Goal: Information Seeking & Learning: Learn about a topic

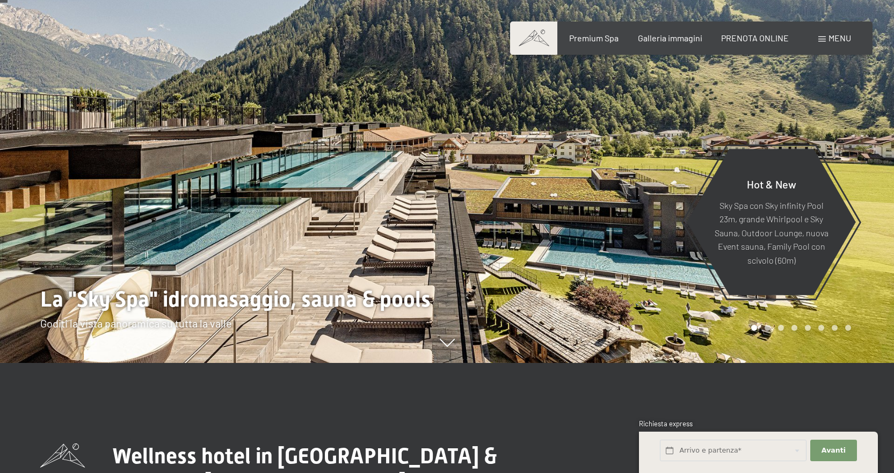
scroll to position [161, 0]
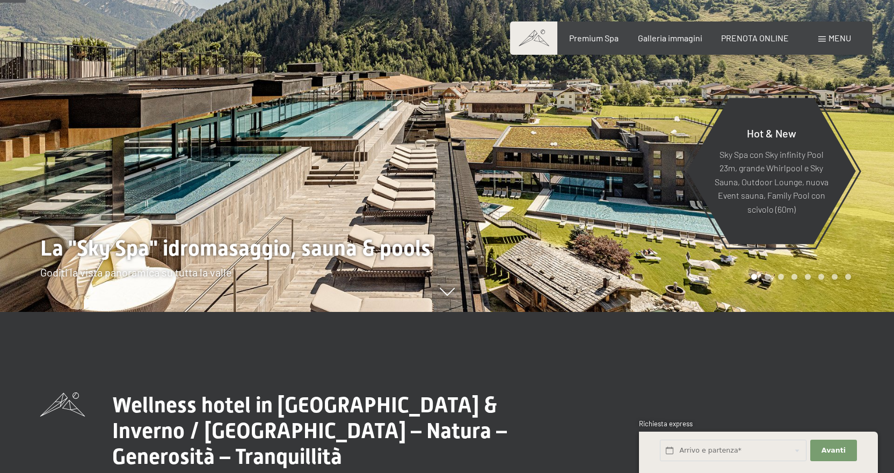
drag, startPoint x: 615, startPoint y: 208, endPoint x: 464, endPoint y: 204, distance: 151.4
click at [464, 204] on div at bounding box center [670, 75] width 447 height 473
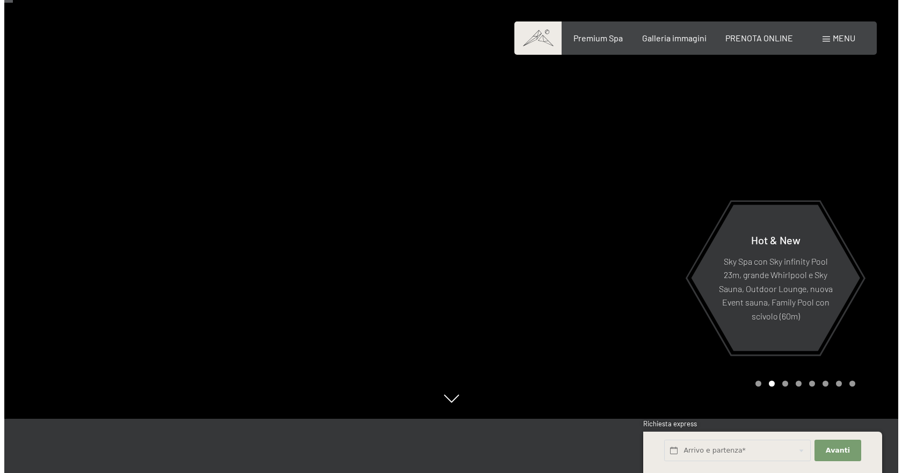
scroll to position [54, 0]
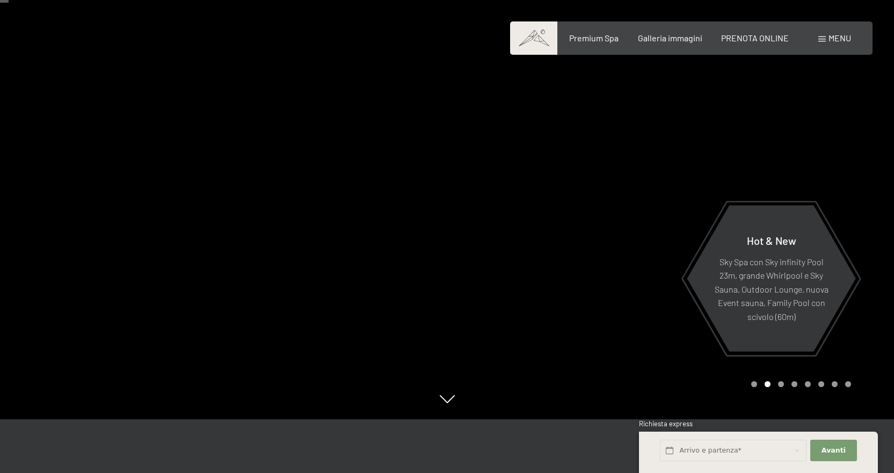
click at [673, 208] on div at bounding box center [670, 182] width 447 height 473
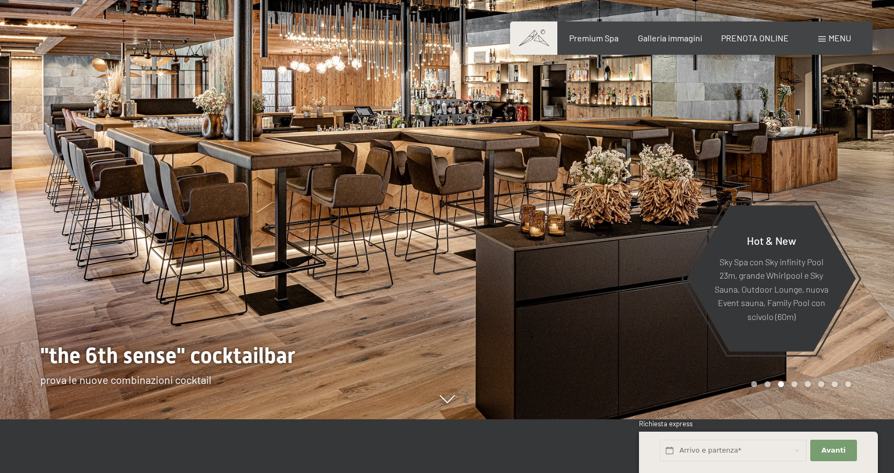
click at [673, 208] on div at bounding box center [670, 182] width 447 height 473
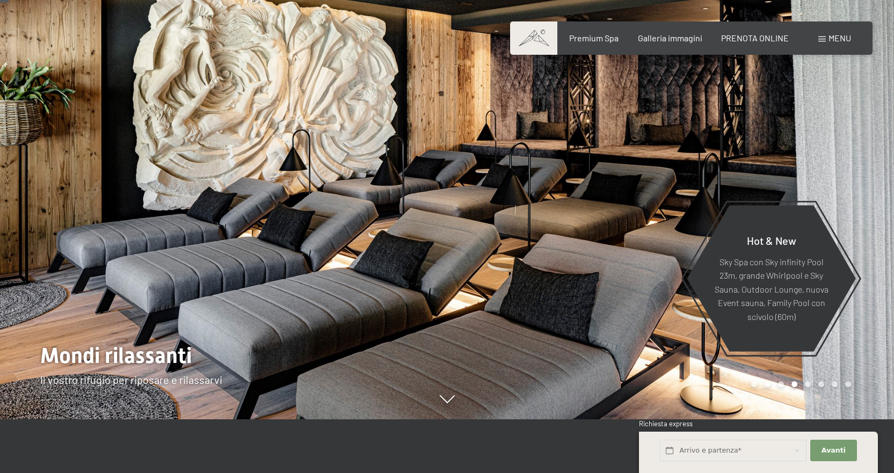
click at [699, 192] on div at bounding box center [670, 182] width 447 height 473
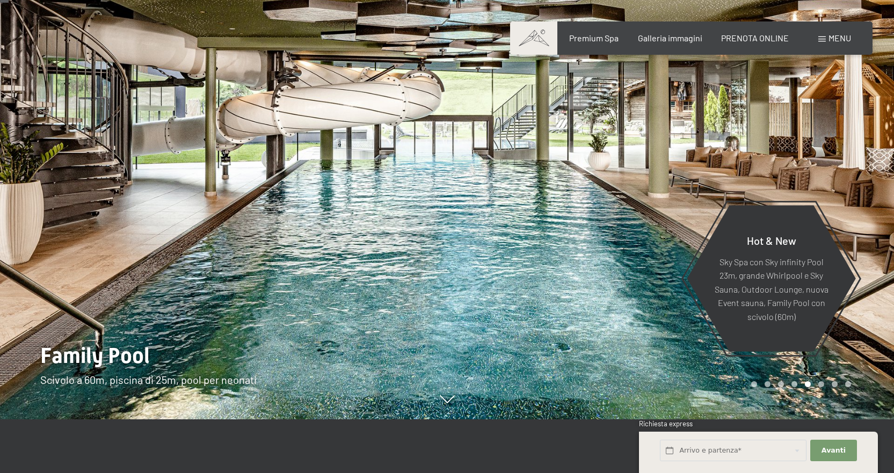
click at [699, 192] on div at bounding box center [670, 182] width 447 height 473
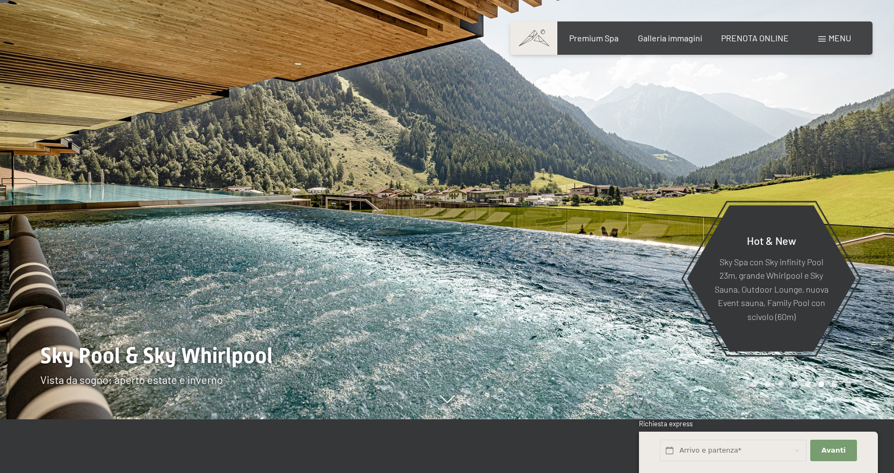
click at [699, 192] on div at bounding box center [670, 182] width 447 height 473
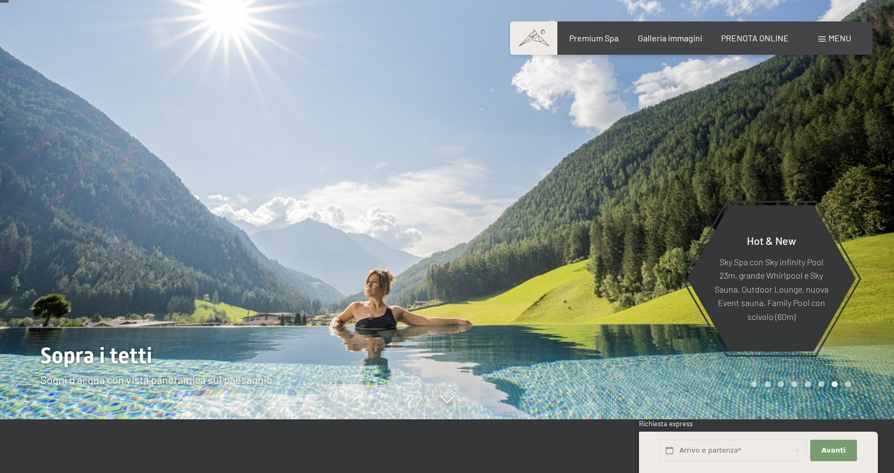
click at [699, 192] on div at bounding box center [670, 182] width 447 height 473
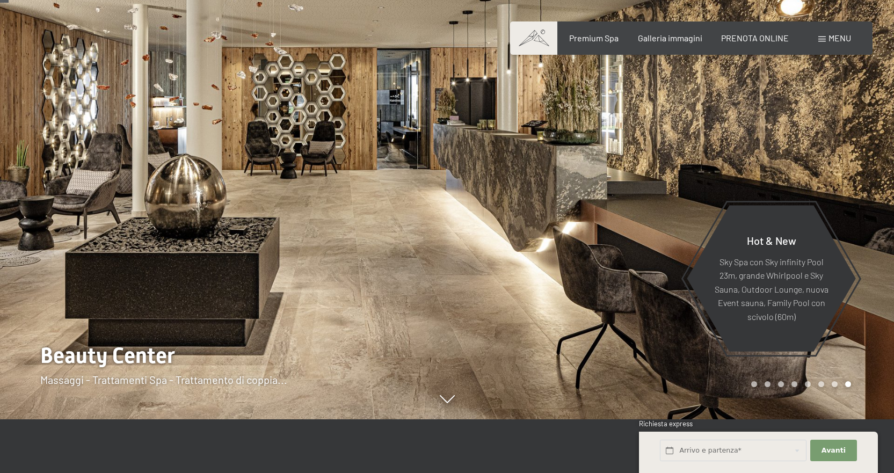
click at [66, 207] on div at bounding box center [223, 182] width 447 height 473
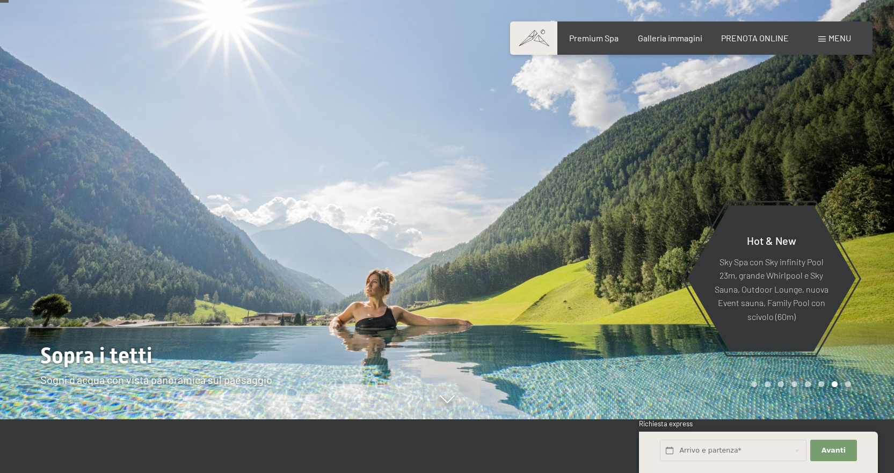
click at [714, 182] on div at bounding box center [670, 182] width 447 height 473
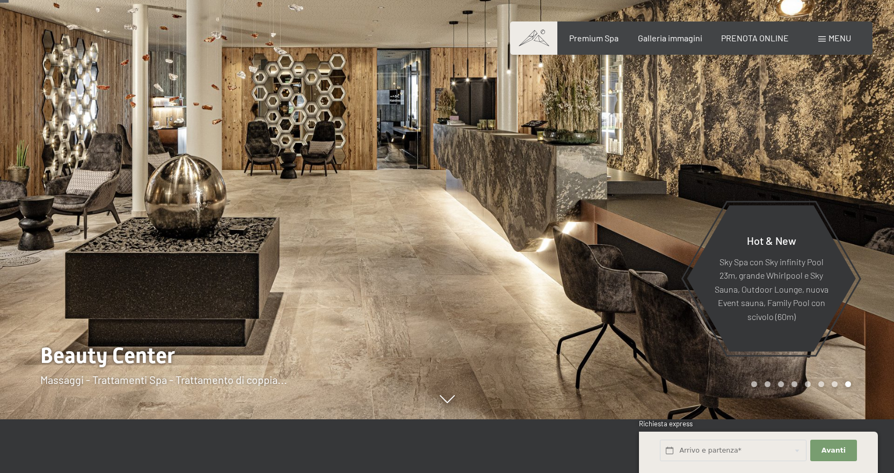
click at [714, 171] on div at bounding box center [670, 182] width 447 height 473
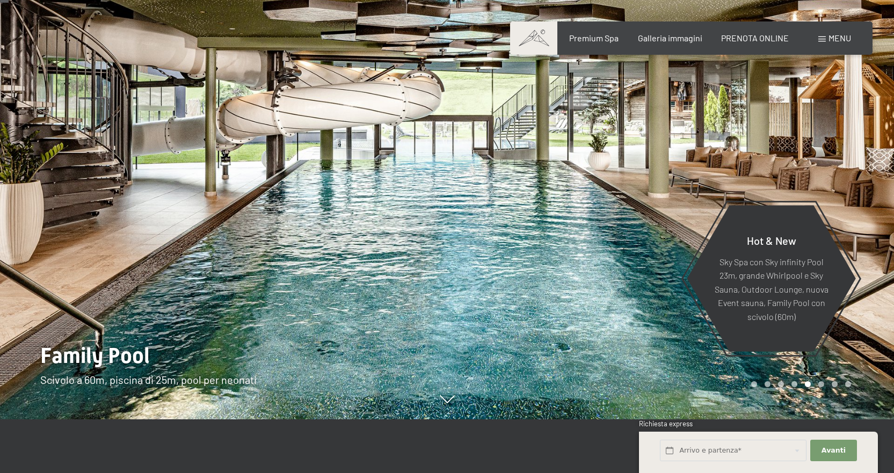
click at [436, 403] on div at bounding box center [223, 182] width 447 height 473
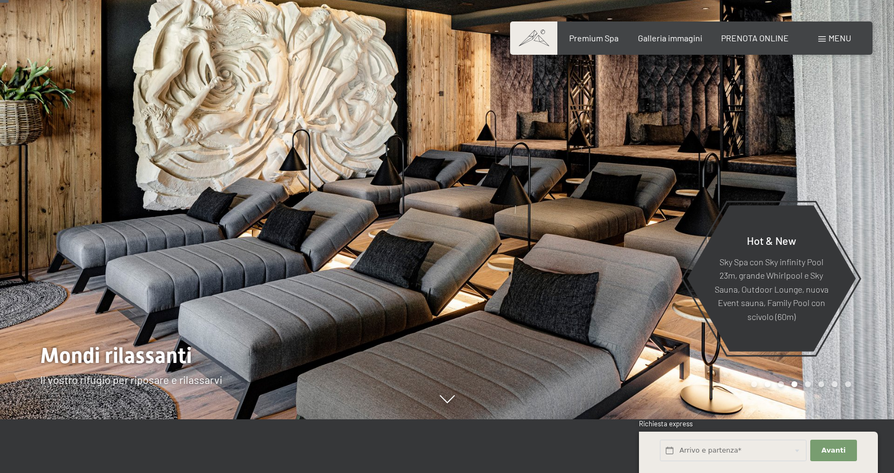
click at [434, 401] on div at bounding box center [223, 182] width 447 height 473
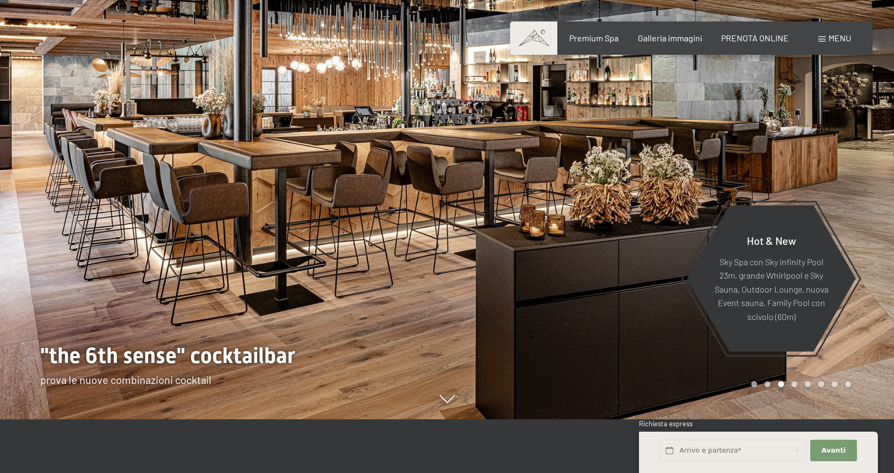
click at [821, 34] on div "Menu" at bounding box center [834, 38] width 33 height 12
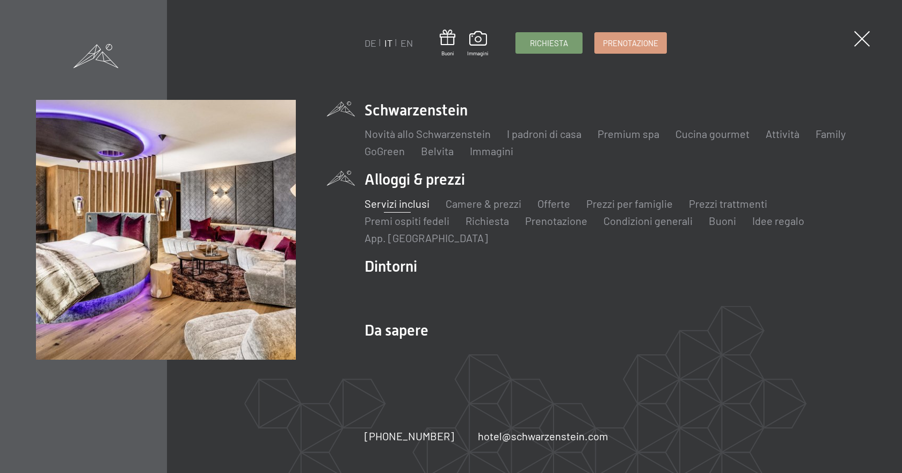
click at [412, 206] on link "Servizi inclusi" at bounding box center [396, 203] width 65 height 13
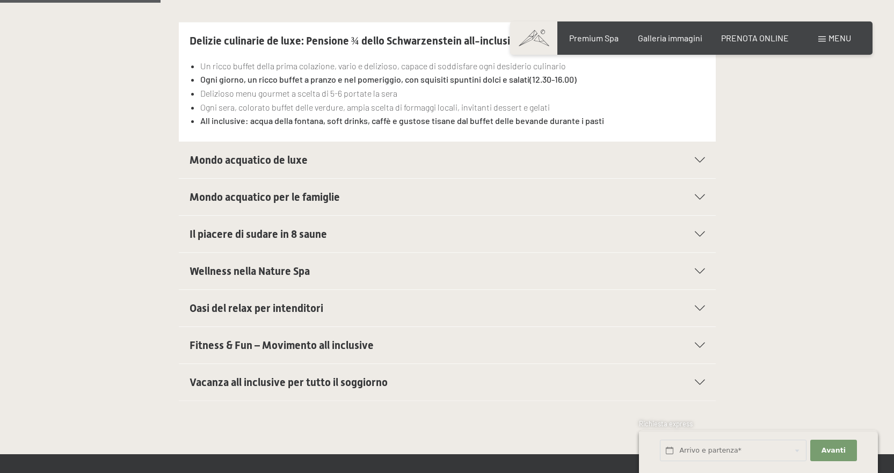
scroll to position [429, 0]
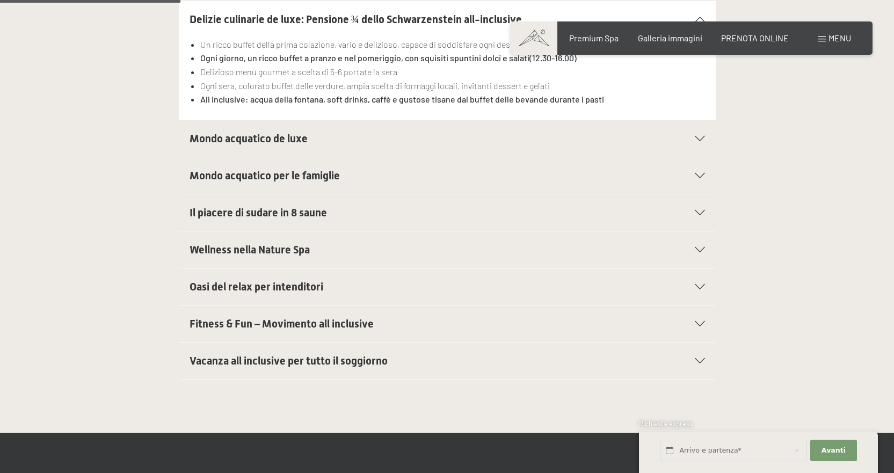
click at [698, 138] on icon at bounding box center [699, 138] width 10 height 5
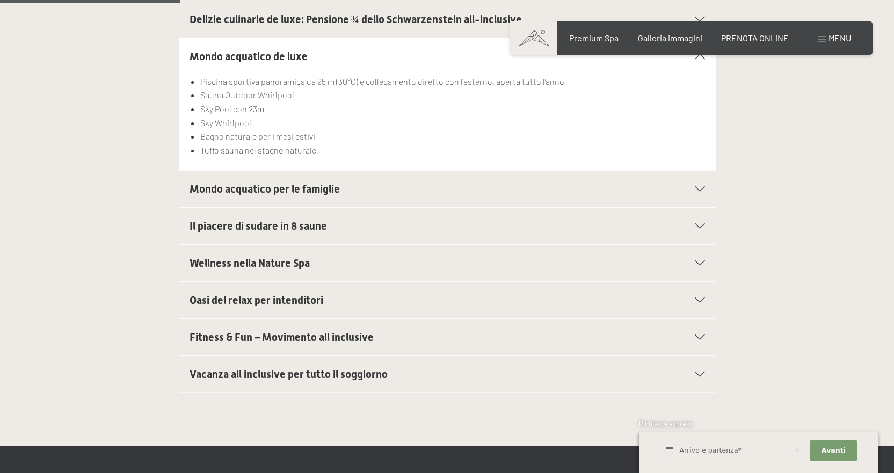
click at [701, 187] on icon at bounding box center [699, 188] width 10 height 5
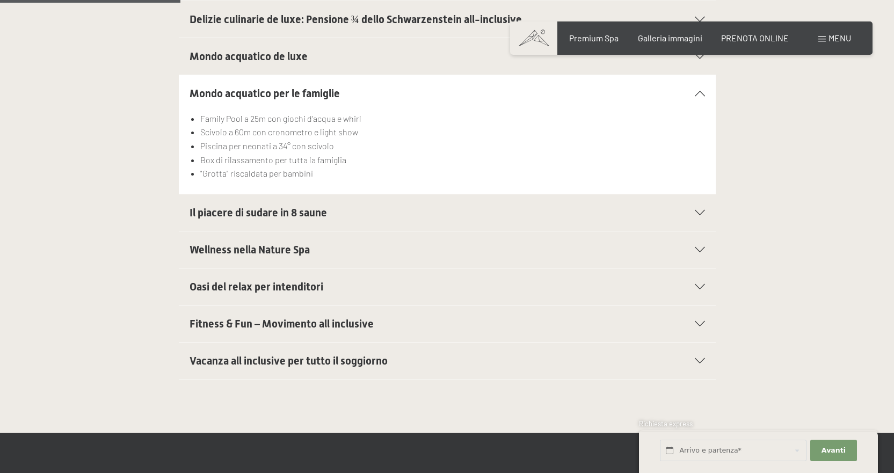
click at [700, 91] on icon at bounding box center [699, 93] width 10 height 5
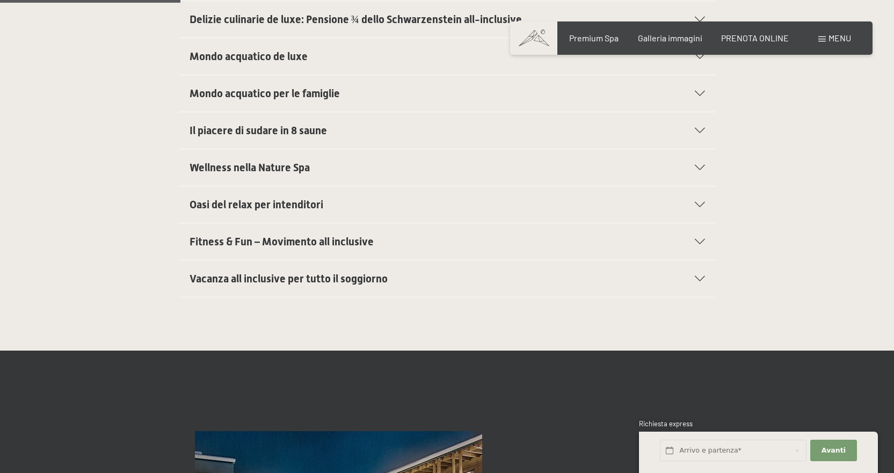
click at [700, 91] on icon at bounding box center [699, 93] width 10 height 5
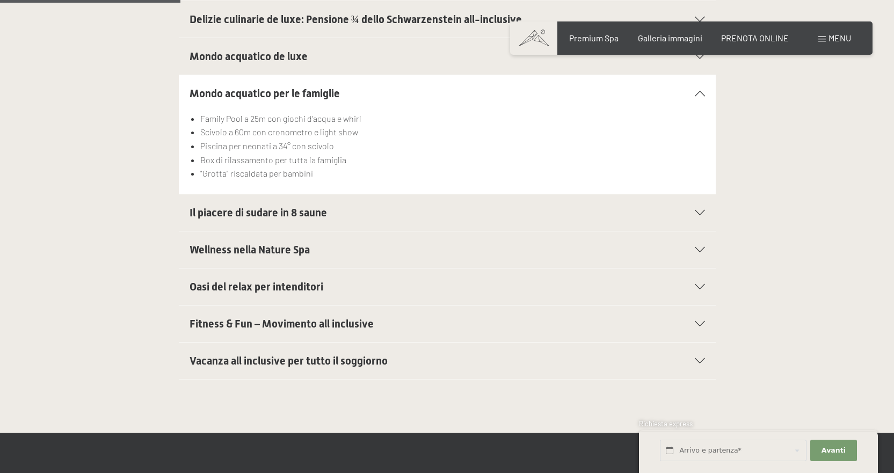
click at [695, 59] on div "Mondo acquatico de luxe" at bounding box center [446, 56] width 515 height 36
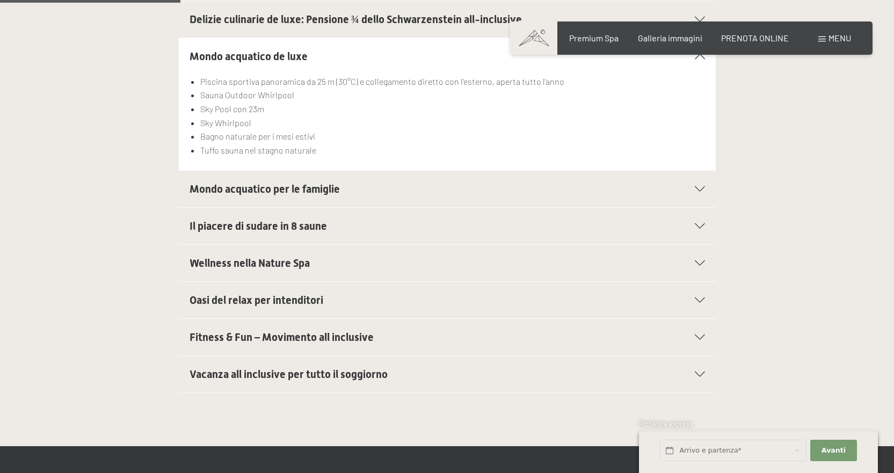
click at [700, 60] on div "Mondo acquatico de luxe" at bounding box center [446, 56] width 515 height 36
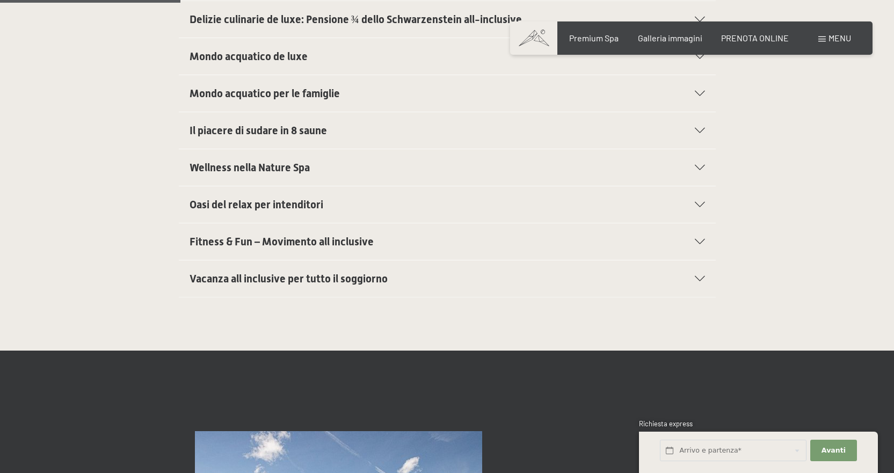
click at [697, 92] on icon at bounding box center [699, 93] width 10 height 5
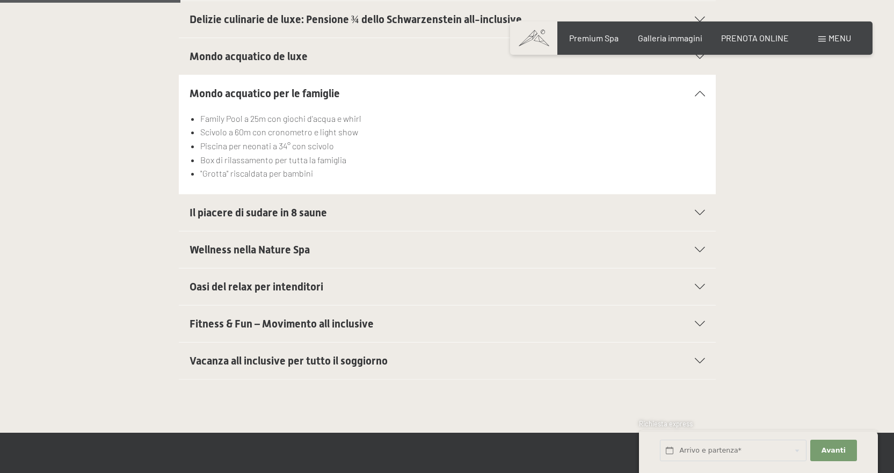
click at [701, 92] on icon at bounding box center [699, 93] width 10 height 5
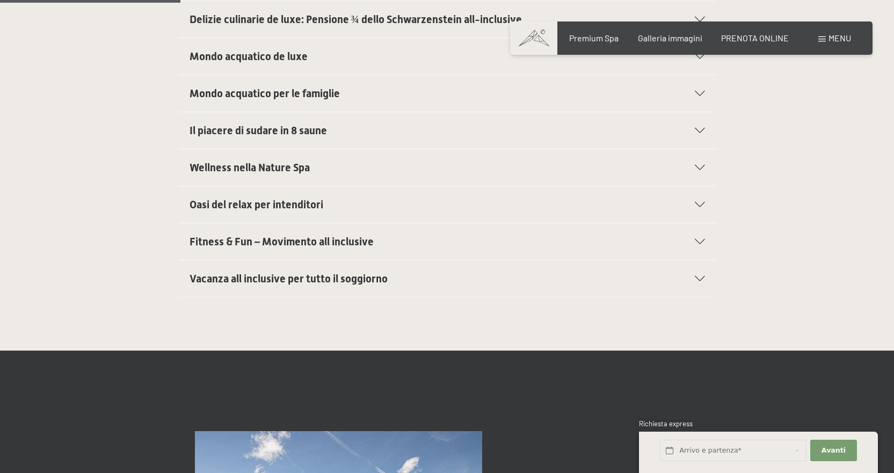
click at [699, 131] on icon at bounding box center [699, 130] width 10 height 5
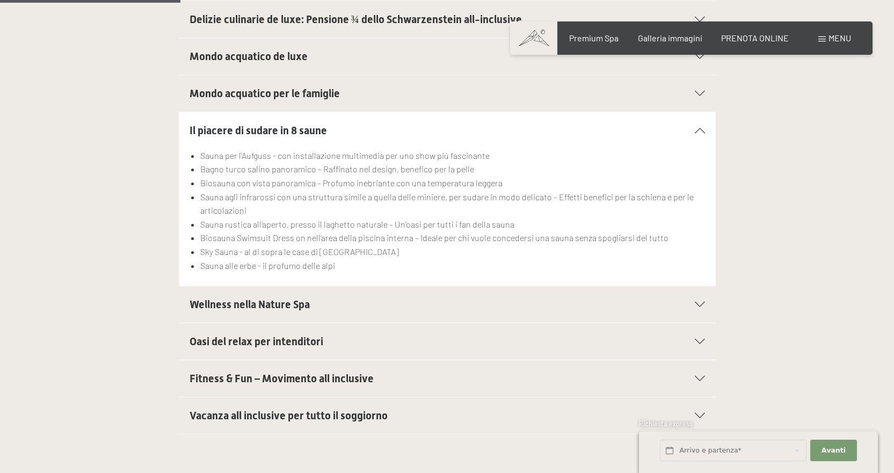
click at [705, 130] on section "Il piacere di sudare in 8 saune Sauna per l'Aufguss - con installazione multime…" at bounding box center [447, 199] width 537 height 174
click at [704, 131] on icon at bounding box center [699, 130] width 10 height 5
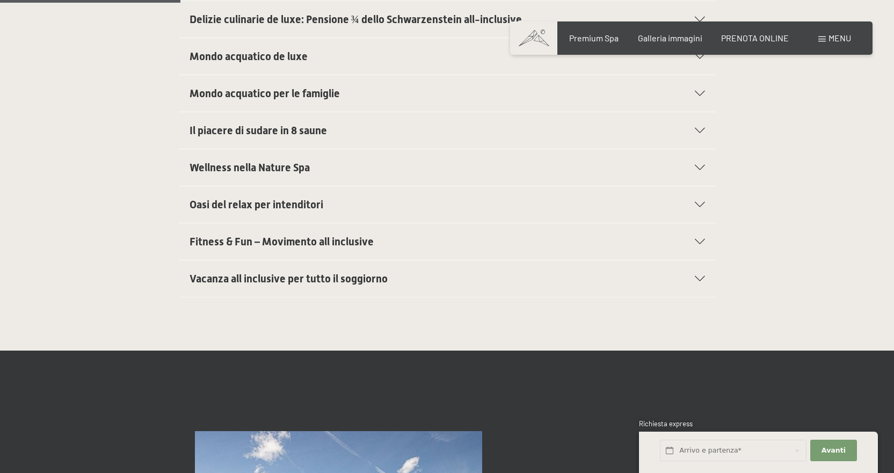
click at [698, 169] on icon at bounding box center [699, 167] width 10 height 5
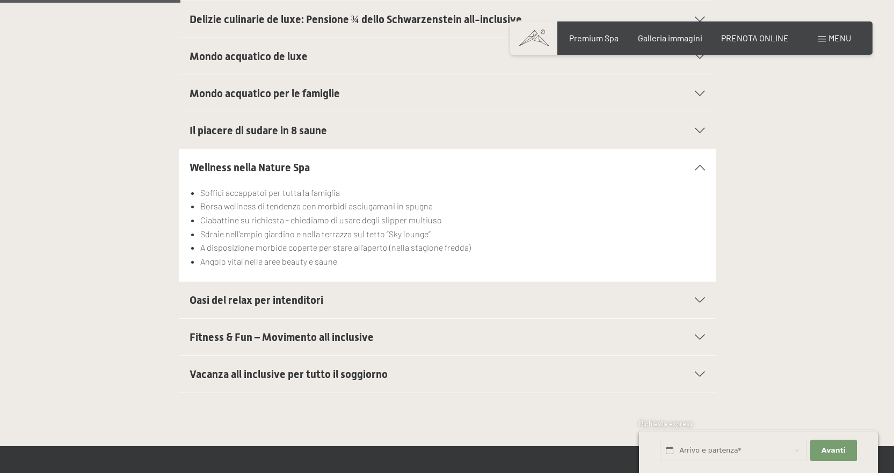
click at [701, 169] on icon at bounding box center [699, 167] width 10 height 5
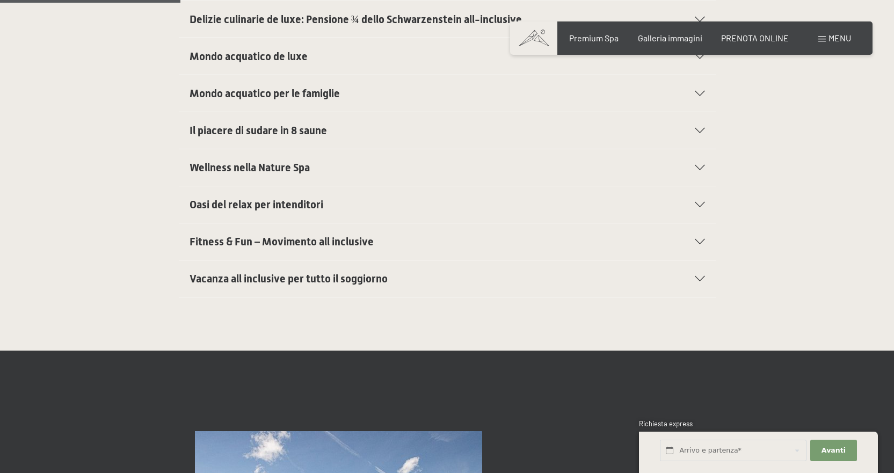
click at [697, 201] on div "Oasi del relax per intenditori" at bounding box center [446, 204] width 515 height 36
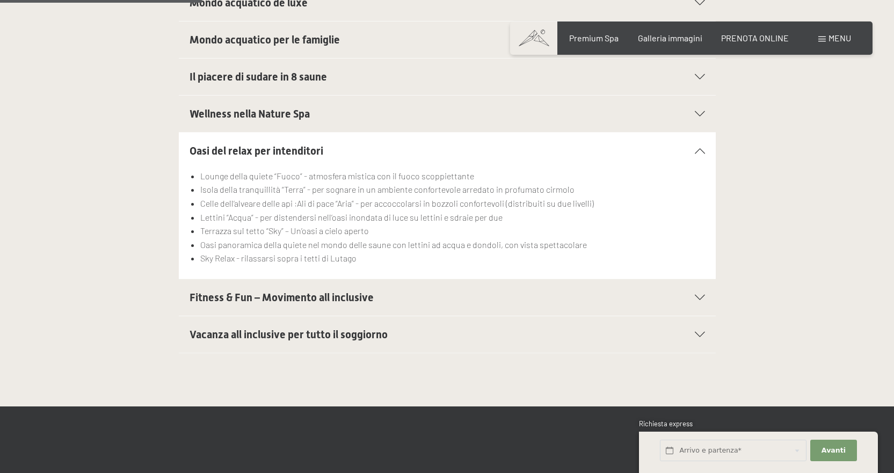
scroll to position [537, 0]
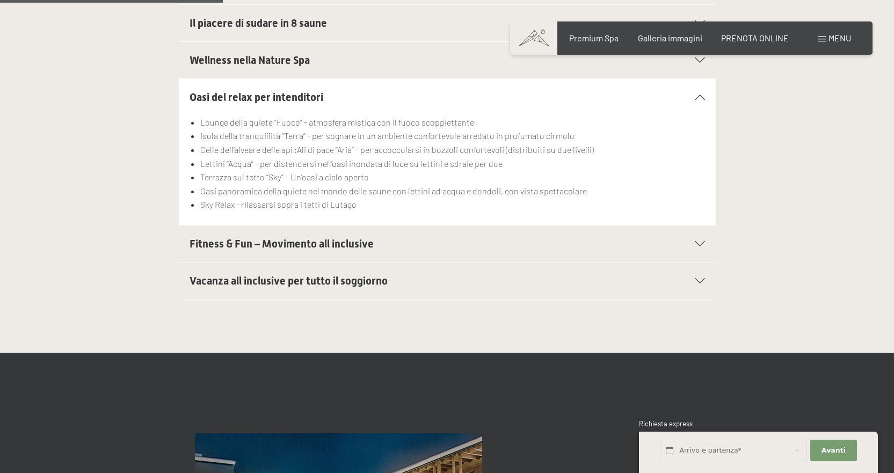
click at [701, 242] on icon at bounding box center [699, 243] width 10 height 5
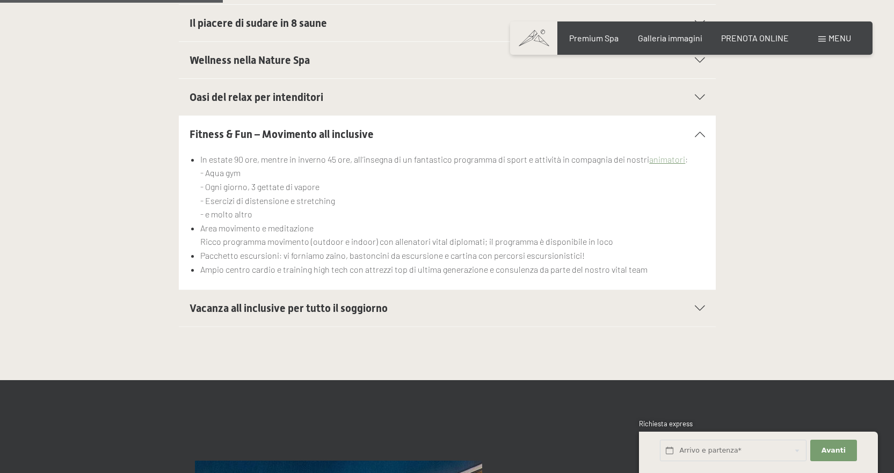
click at [701, 309] on icon at bounding box center [699, 307] width 10 height 5
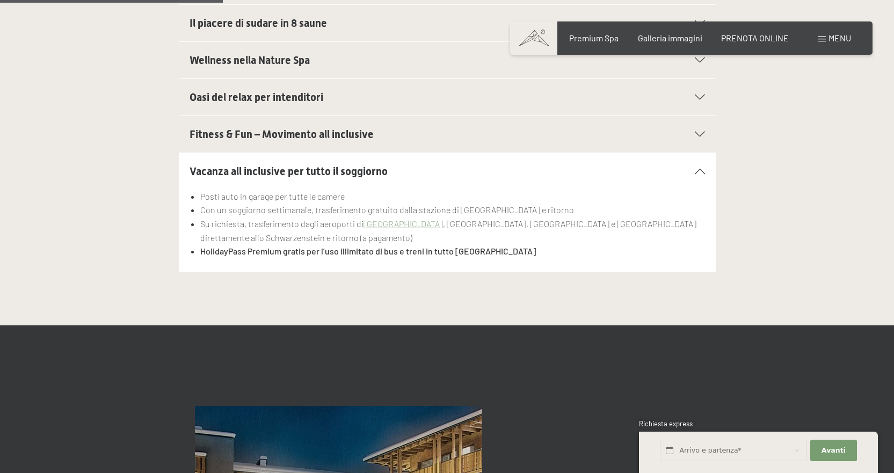
click at [702, 135] on icon at bounding box center [699, 133] width 10 height 5
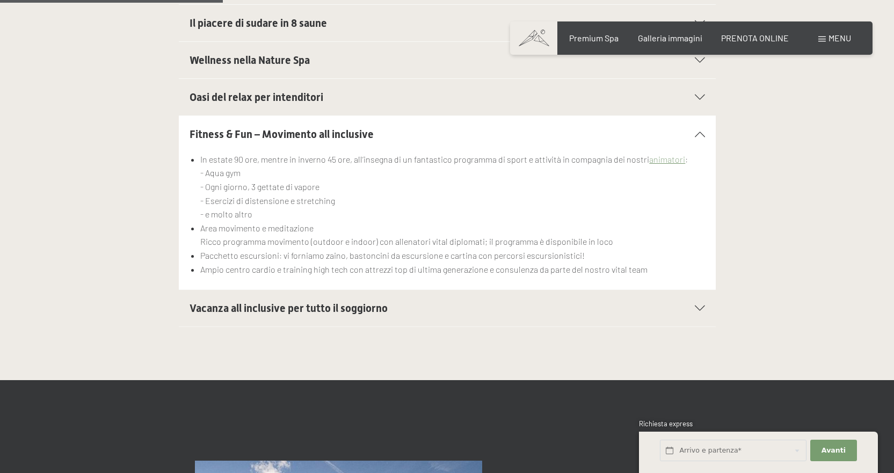
click at [699, 308] on icon at bounding box center [699, 307] width 10 height 5
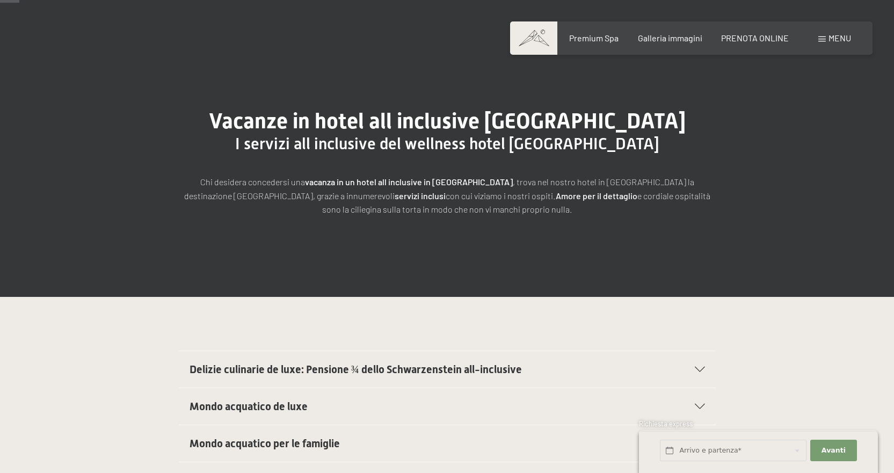
scroll to position [0, 0]
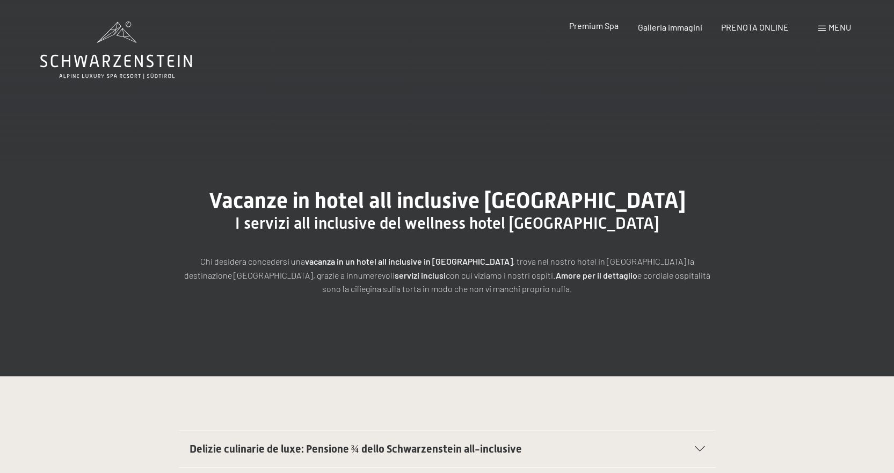
click at [595, 25] on span "Premium Spa" at bounding box center [593, 25] width 49 height 10
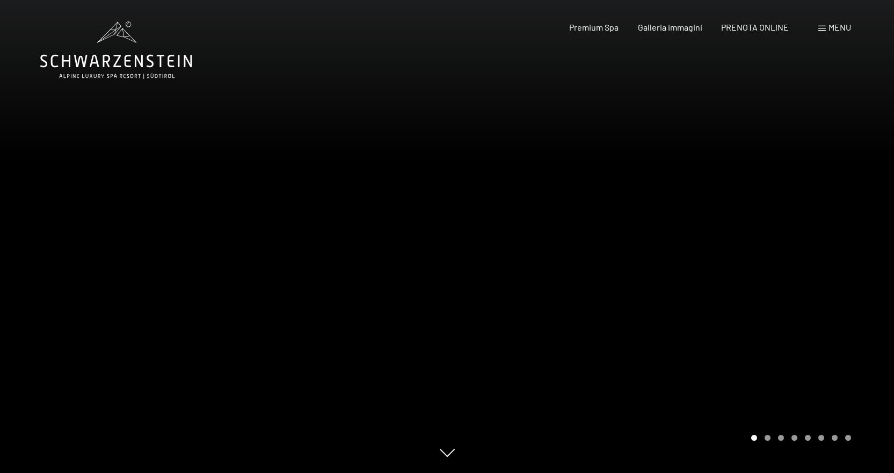
click at [813, 215] on div at bounding box center [670, 236] width 447 height 473
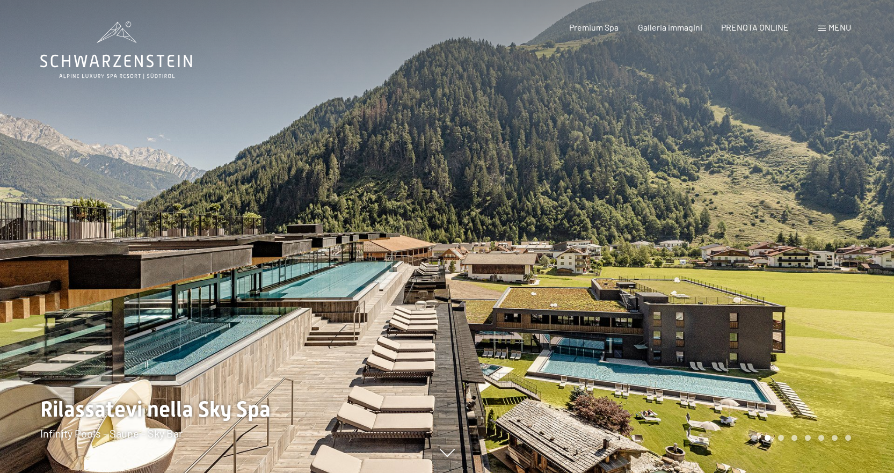
click at [813, 215] on div at bounding box center [670, 236] width 447 height 473
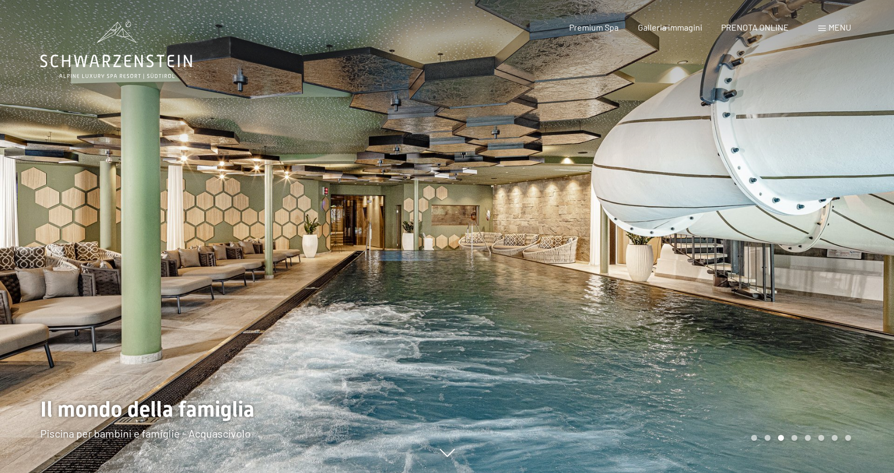
click at [813, 215] on div at bounding box center [670, 236] width 447 height 473
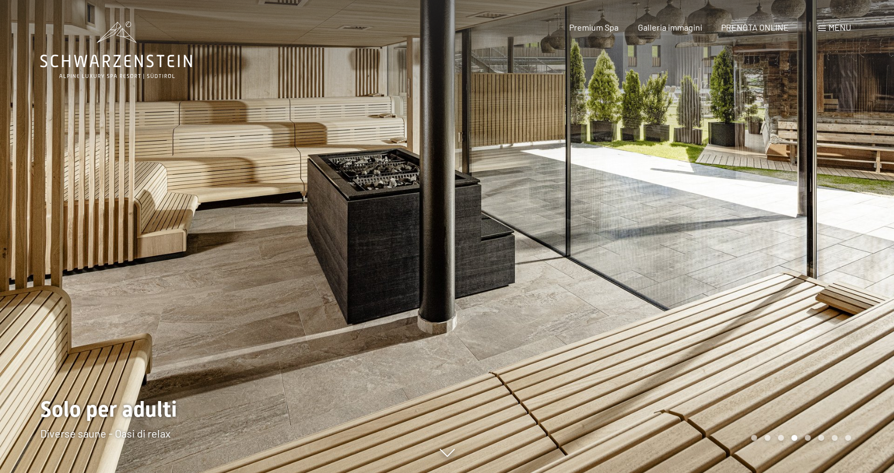
click at [813, 215] on div at bounding box center [670, 236] width 447 height 473
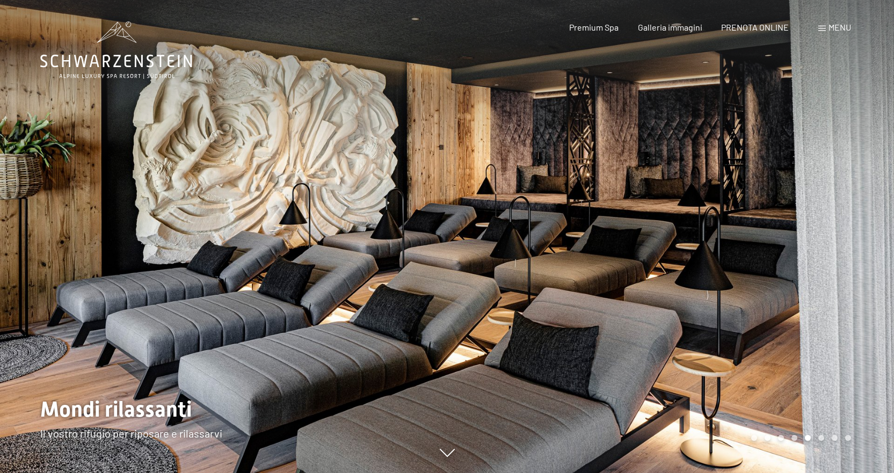
click at [813, 215] on div at bounding box center [670, 236] width 447 height 473
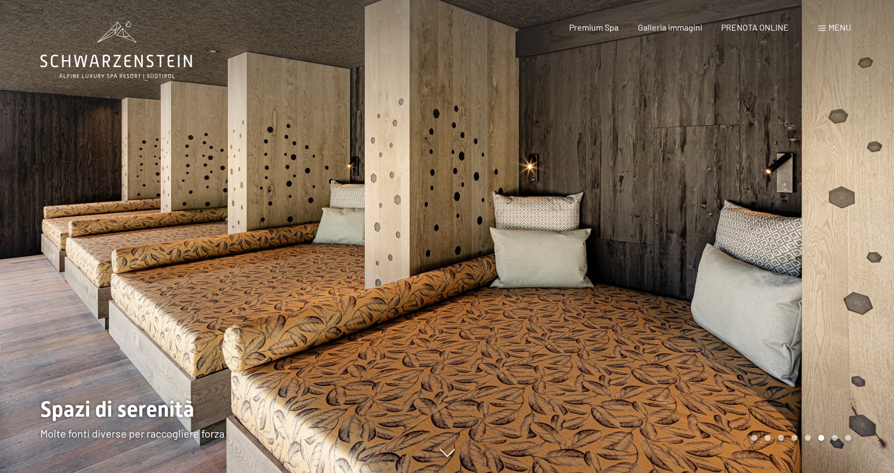
click at [813, 215] on div at bounding box center [670, 236] width 447 height 473
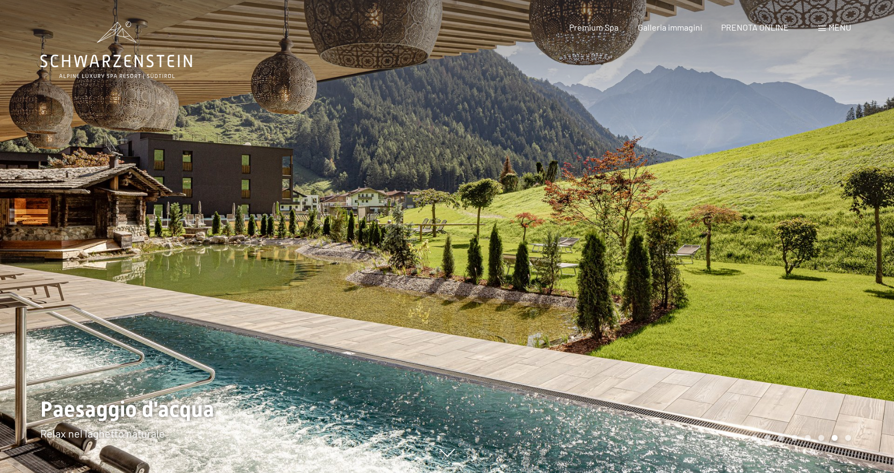
click at [813, 215] on div at bounding box center [670, 236] width 447 height 473
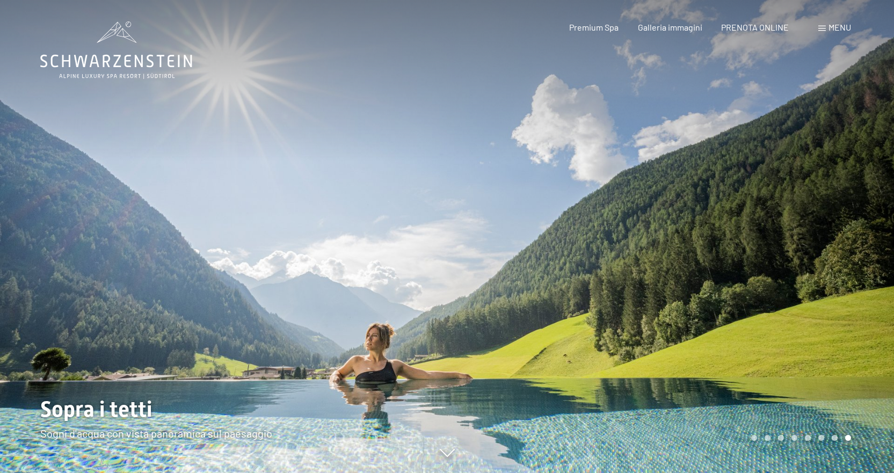
click at [813, 215] on div at bounding box center [670, 236] width 447 height 473
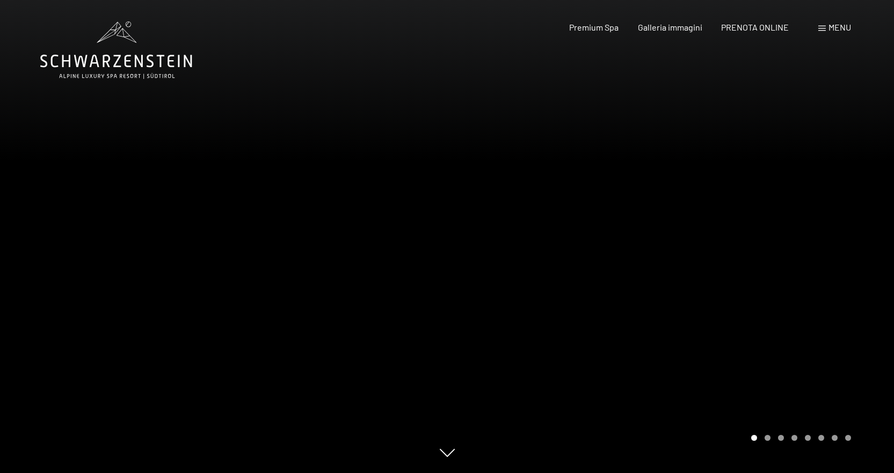
click at [813, 215] on div at bounding box center [670, 236] width 447 height 473
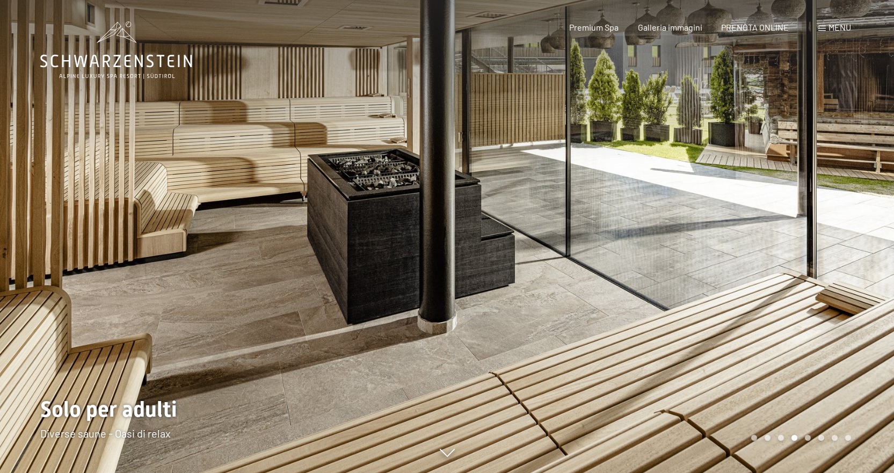
click at [813, 215] on div at bounding box center [670, 236] width 447 height 473
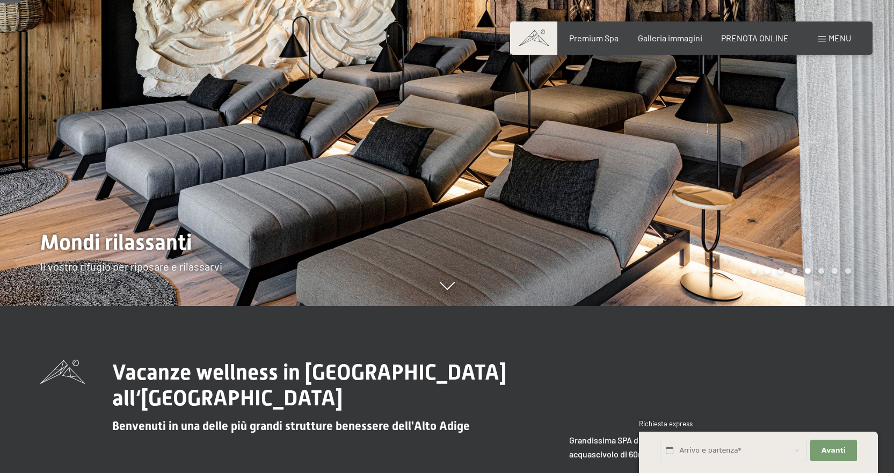
scroll to position [161, 0]
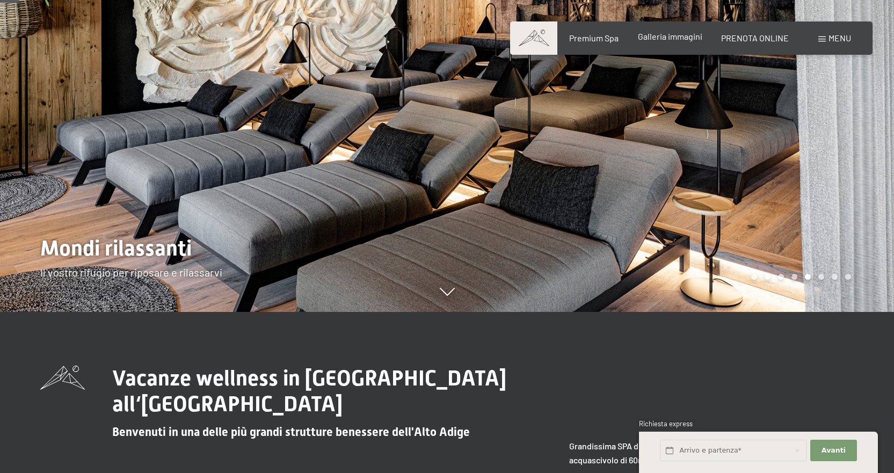
click at [668, 39] on span "Galleria immagini" at bounding box center [670, 36] width 64 height 10
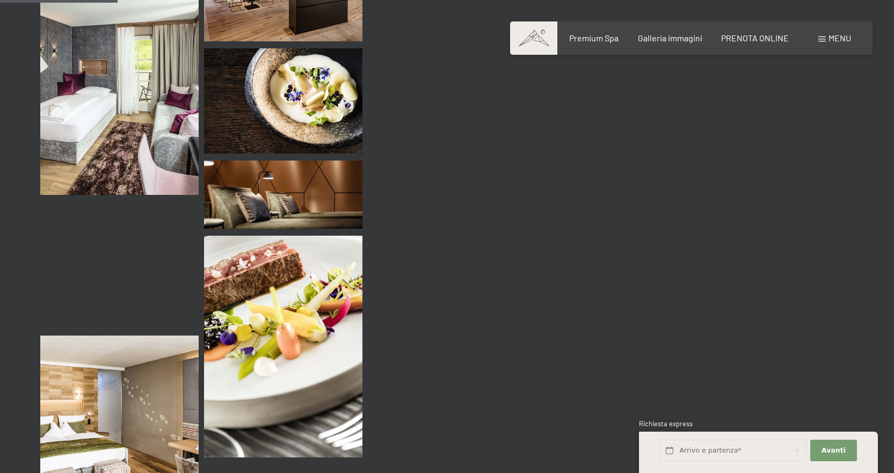
scroll to position [1664, 0]
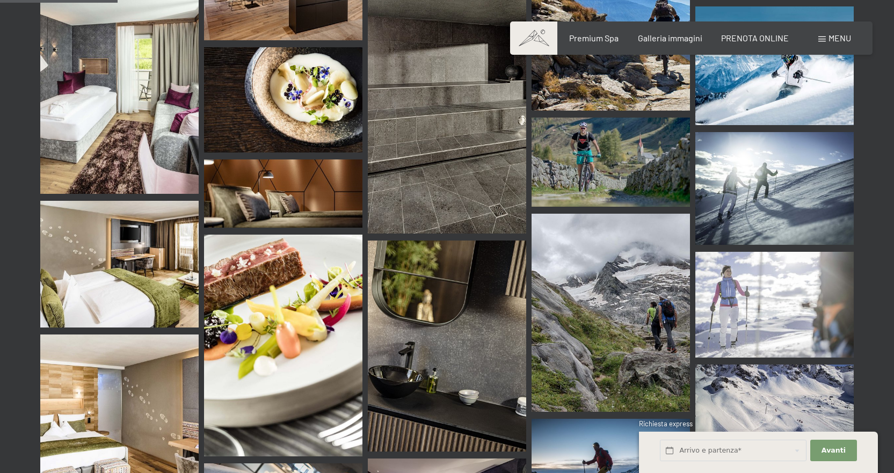
click at [616, 284] on img at bounding box center [610, 313] width 158 height 198
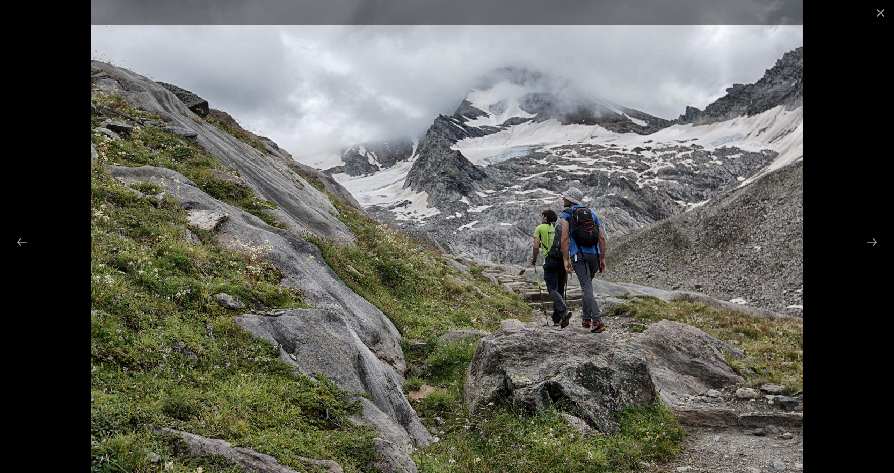
scroll to position [1546, 0]
